Goal: Use online tool/utility: Utilize a website feature to perform a specific function

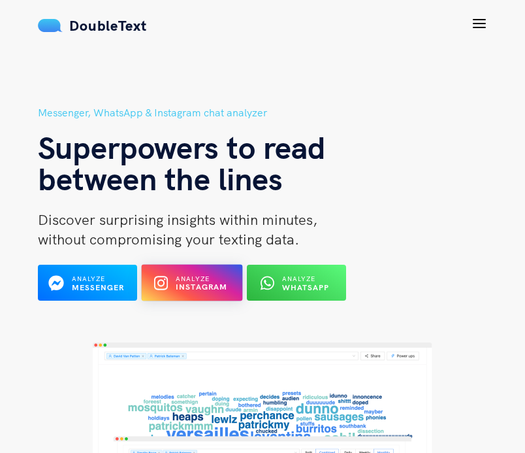
click at [202, 284] on b "Instagram" at bounding box center [202, 287] width 52 height 10
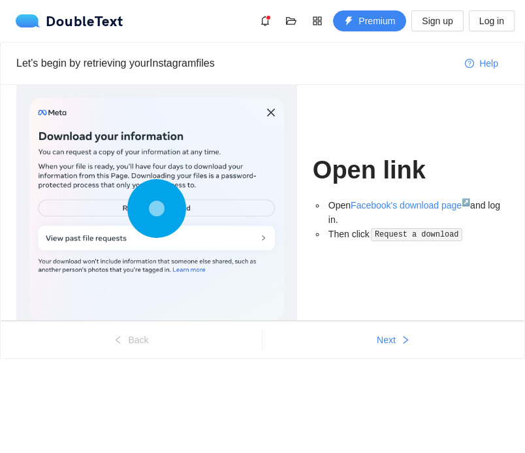
click at [157, 208] on circle at bounding box center [157, 208] width 0 height 0
click at [156, 210] on circle at bounding box center [157, 209] width 3 height 3
click at [261, 234] on div at bounding box center [156, 209] width 255 height 223
click at [269, 107] on div at bounding box center [156, 209] width 255 height 223
click at [363, 205] on link "Facebook's download page ↗" at bounding box center [411, 205] width 120 height 10
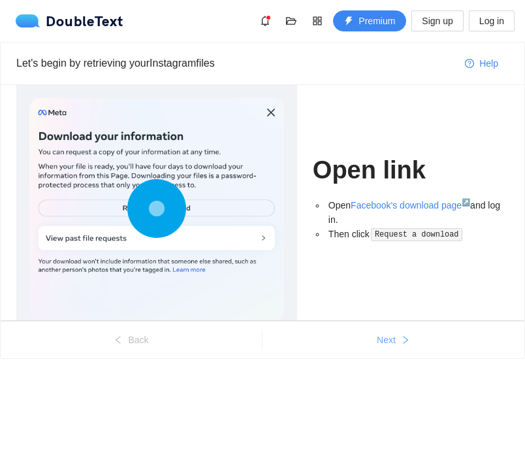
click at [374, 344] on button "Next" at bounding box center [394, 339] width 262 height 21
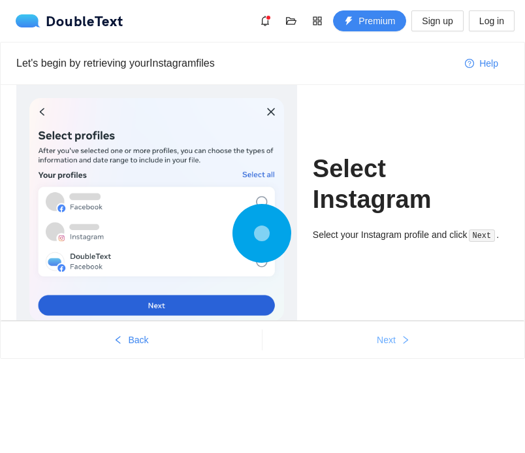
click at [374, 344] on button "Next" at bounding box center [394, 339] width 262 height 21
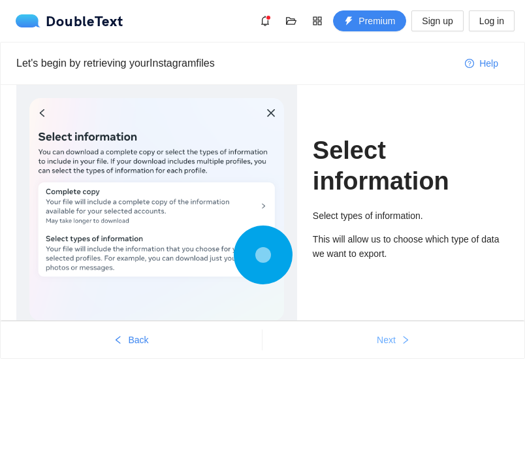
click at [374, 344] on button "Next" at bounding box center [394, 339] width 262 height 21
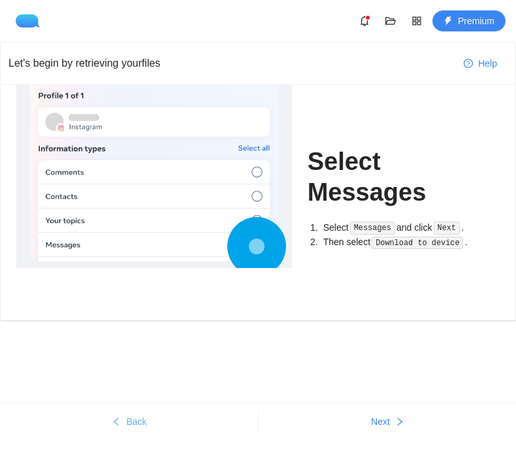
click at [120, 429] on button "Back" at bounding box center [129, 421] width 257 height 21
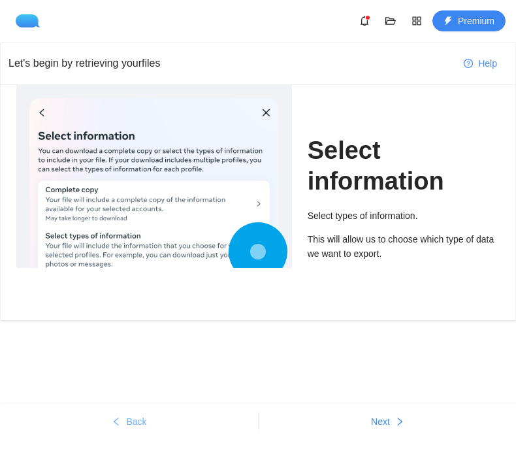
click at [120, 429] on button "Back" at bounding box center [129, 421] width 257 height 21
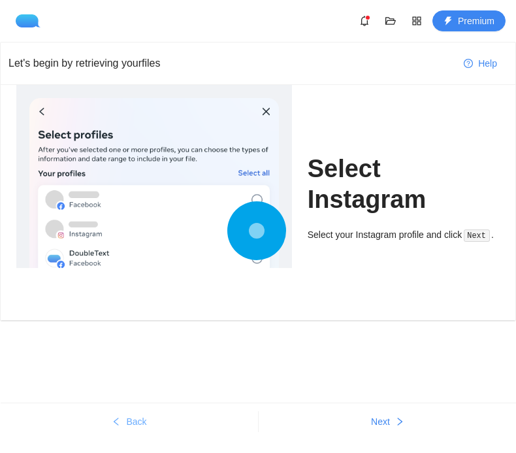
click at [120, 429] on button "Back" at bounding box center [129, 421] width 257 height 21
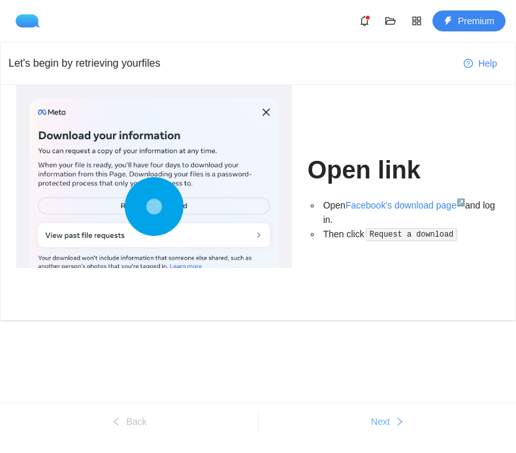
click at [340, 429] on button "Next" at bounding box center [388, 421] width 258 height 21
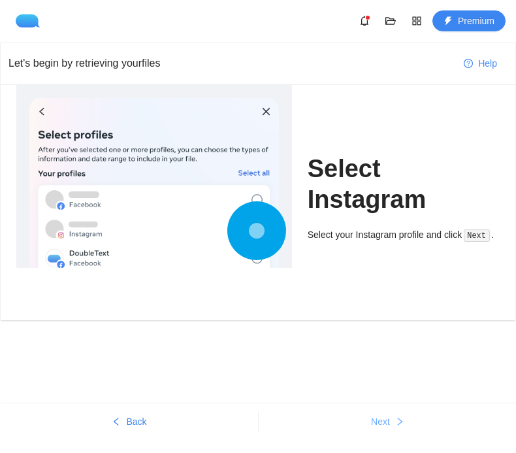
click at [338, 425] on button "Next" at bounding box center [388, 421] width 258 height 21
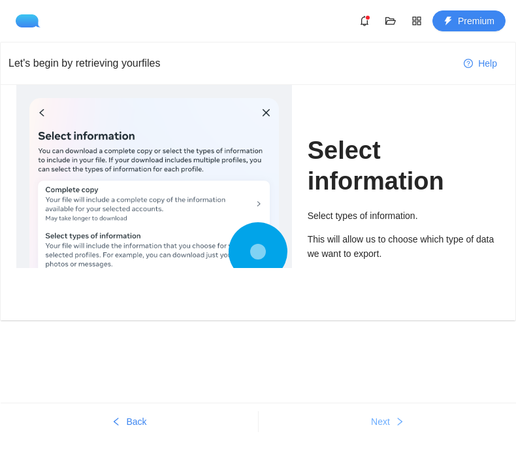
click at [393, 423] on button "Next" at bounding box center [388, 421] width 258 height 21
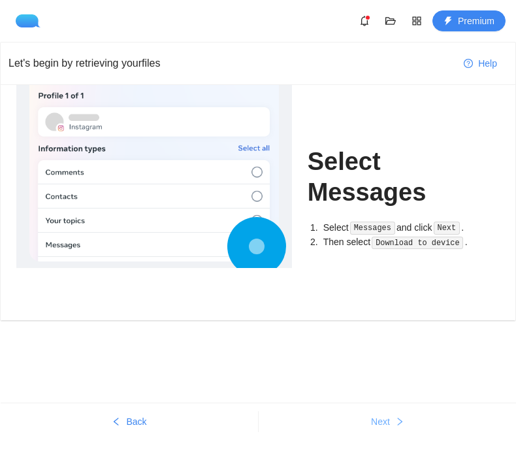
click at [386, 414] on button "Next" at bounding box center [388, 421] width 258 height 21
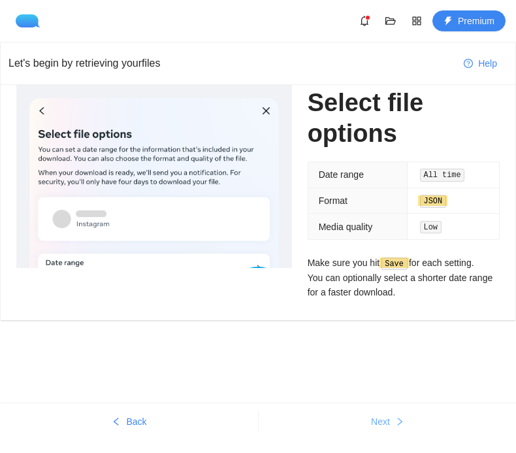
click at [374, 419] on span "Next" at bounding box center [380, 421] width 19 height 14
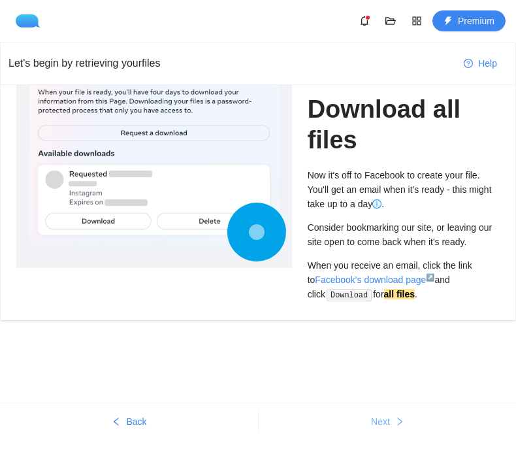
click at [333, 422] on button "Next" at bounding box center [388, 421] width 258 height 21
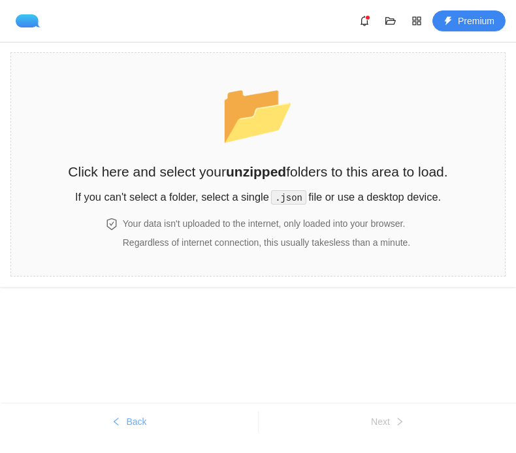
click at [146, 421] on span "Back" at bounding box center [136, 421] width 20 height 14
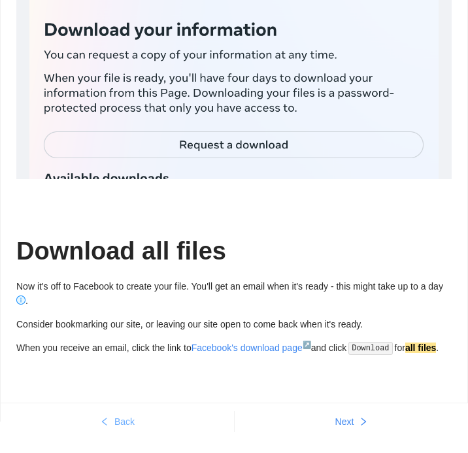
scroll to position [108, 0]
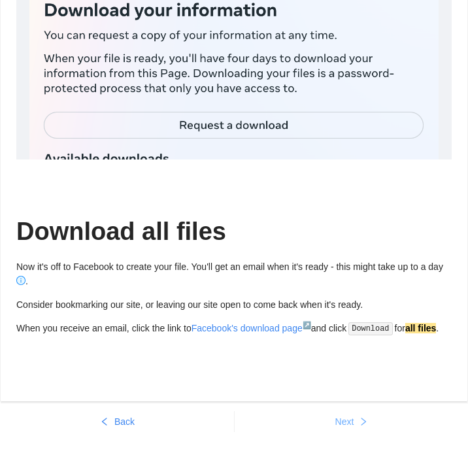
click at [349, 415] on span "Next" at bounding box center [344, 421] width 19 height 14
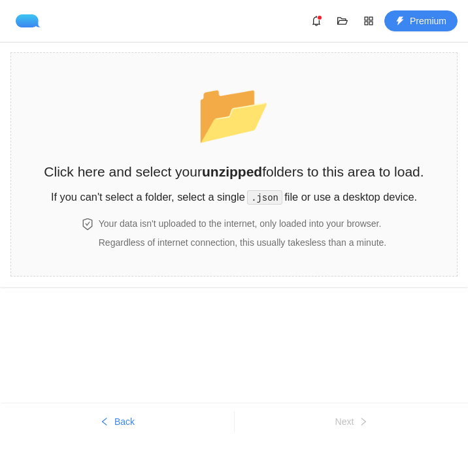
scroll to position [0, 0]
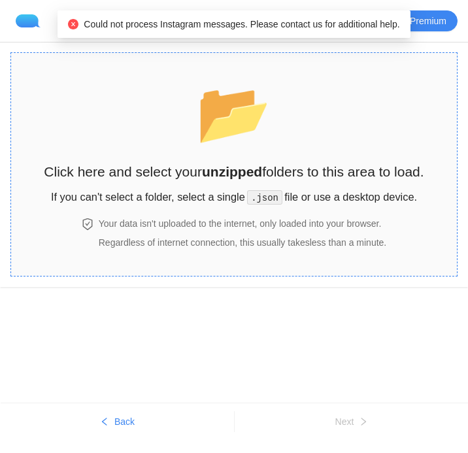
click at [169, 177] on h2 "Click here and select your unzipped folders to this area to load." at bounding box center [234, 172] width 380 height 22
click at [262, 208] on div "📂 Click here and select your unzipped folders to this area to load. If you can'…" at bounding box center [234, 138] width 380 height 145
